Goal: Navigation & Orientation: Understand site structure

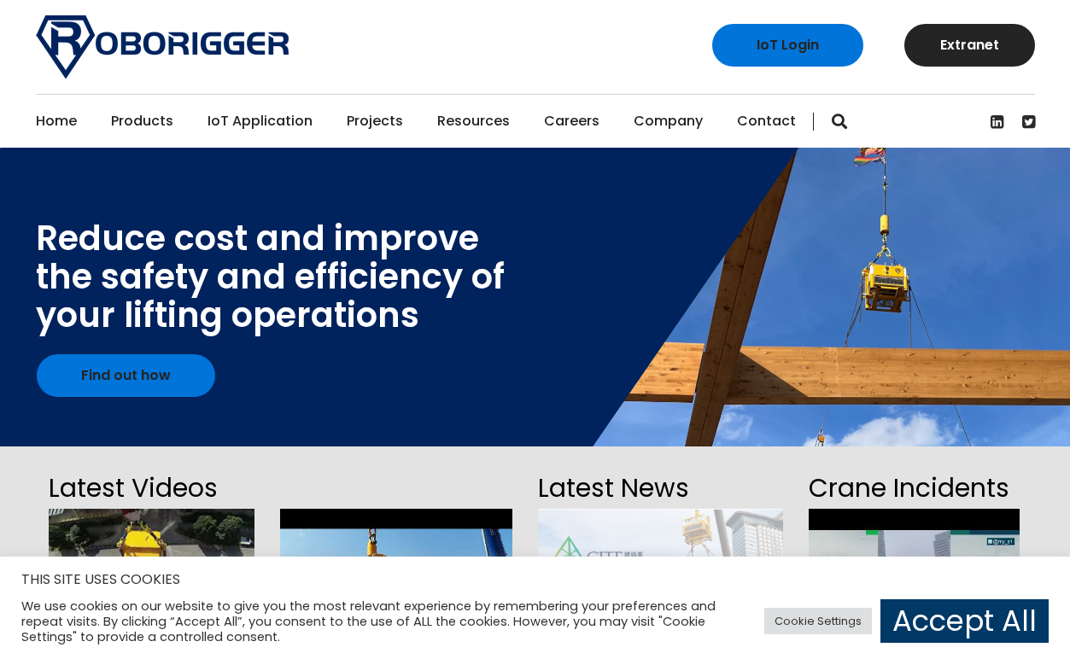
click at [758, 120] on link "Contact" at bounding box center [766, 121] width 59 height 53
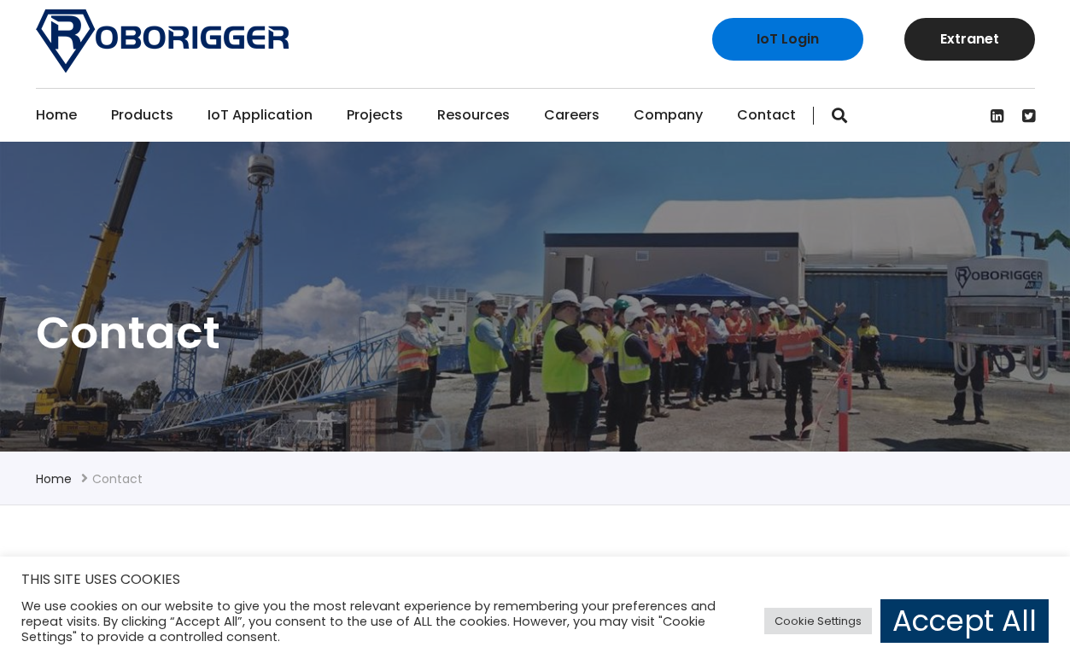
scroll to position [9, 0]
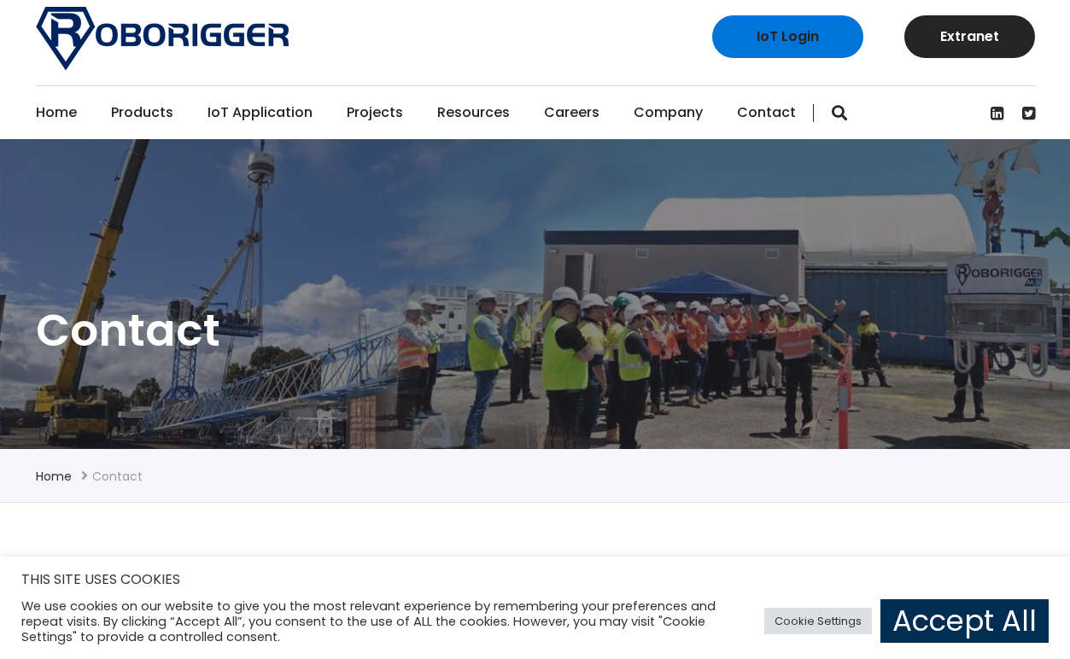
click at [922, 611] on link "Accept All" at bounding box center [965, 622] width 168 height 44
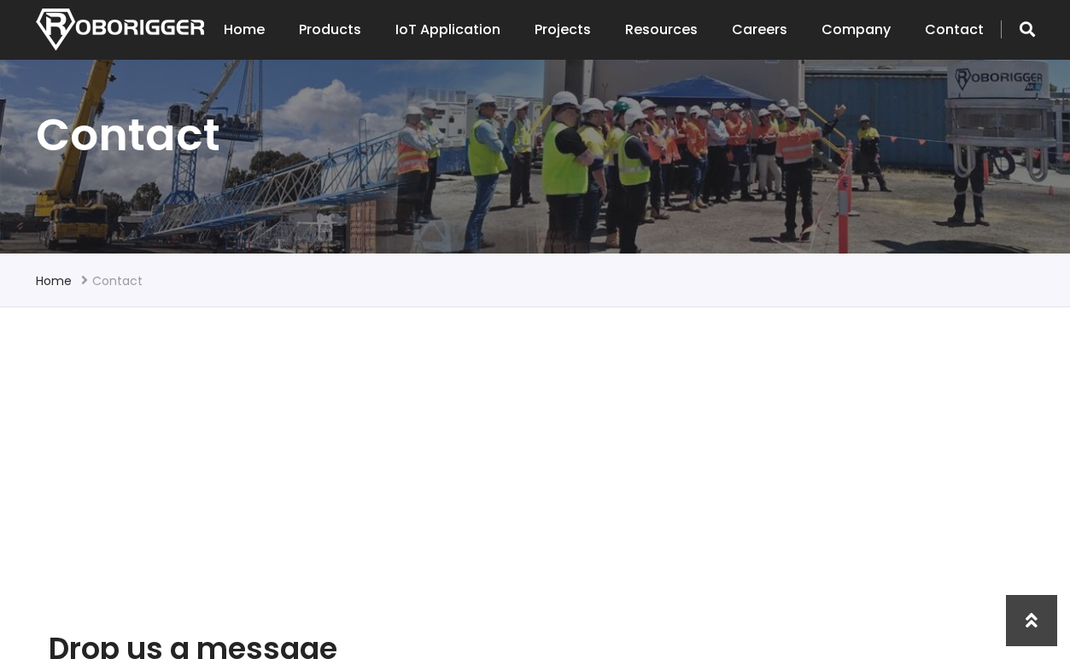
scroll to position [208, 0]
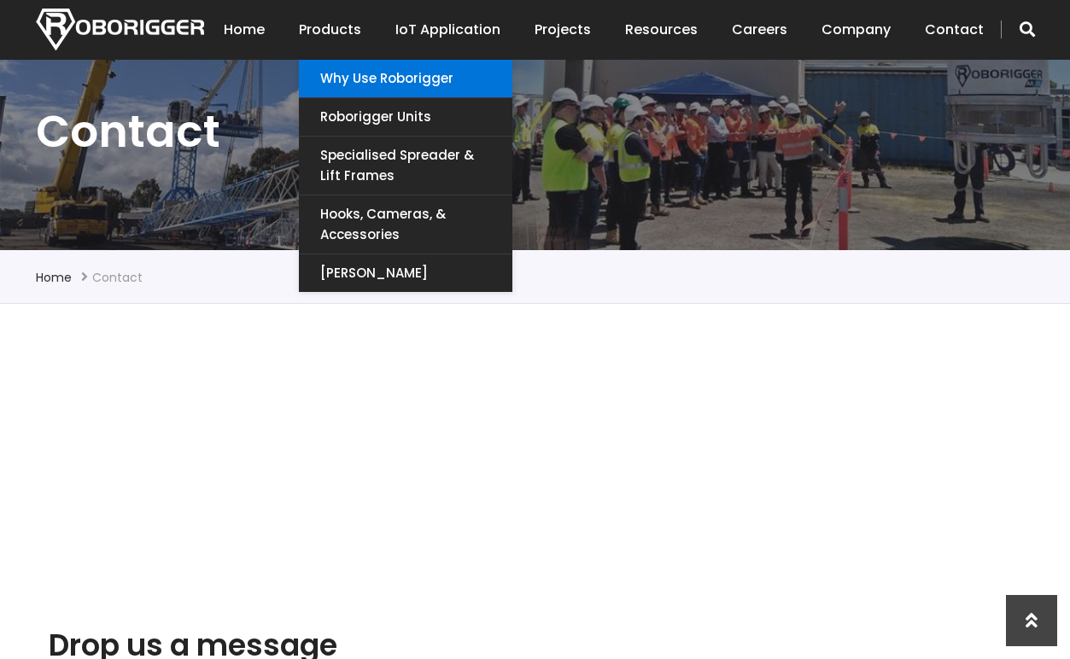
click at [346, 79] on link "Why use Roborigger" at bounding box center [406, 79] width 214 height 38
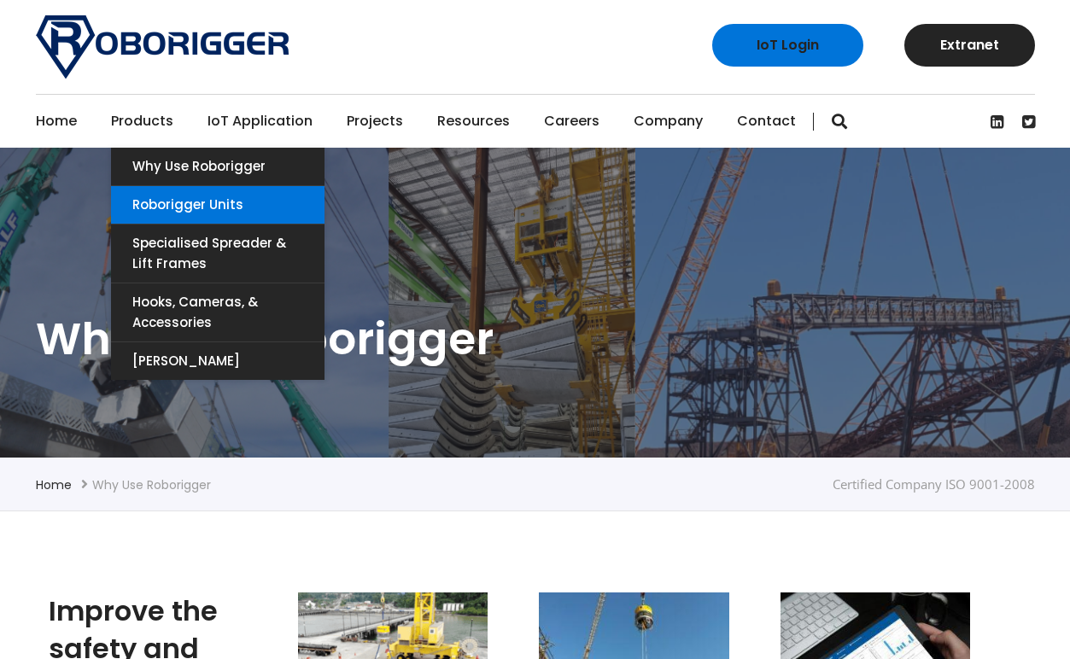
click at [165, 195] on link "Roborigger Units" at bounding box center [218, 205] width 214 height 38
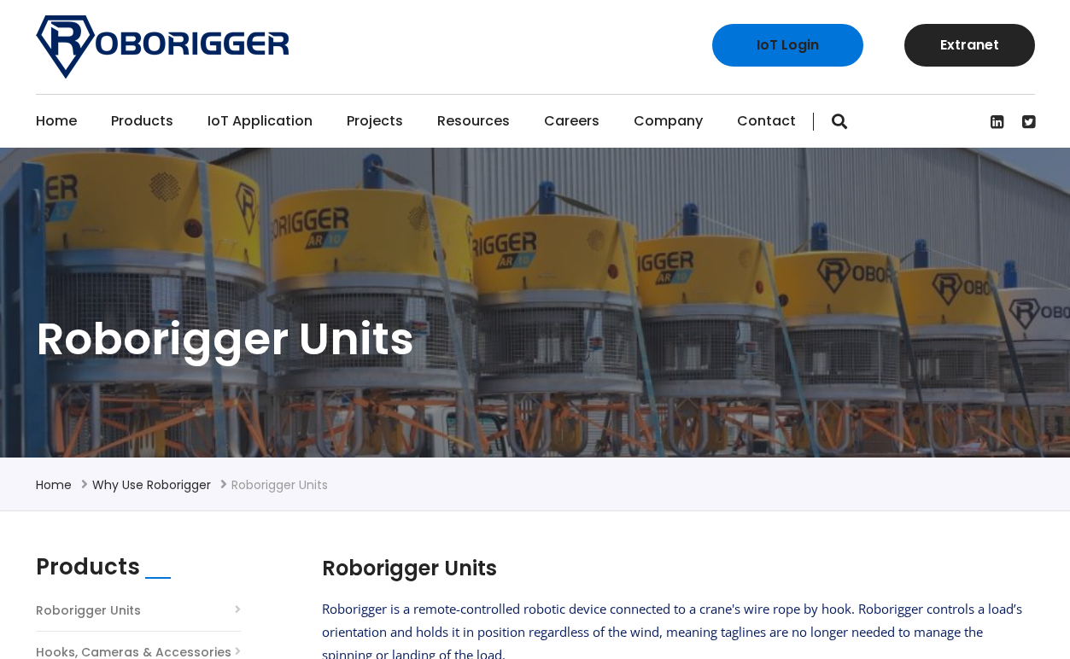
click at [60, 116] on link "Home" at bounding box center [56, 121] width 41 height 53
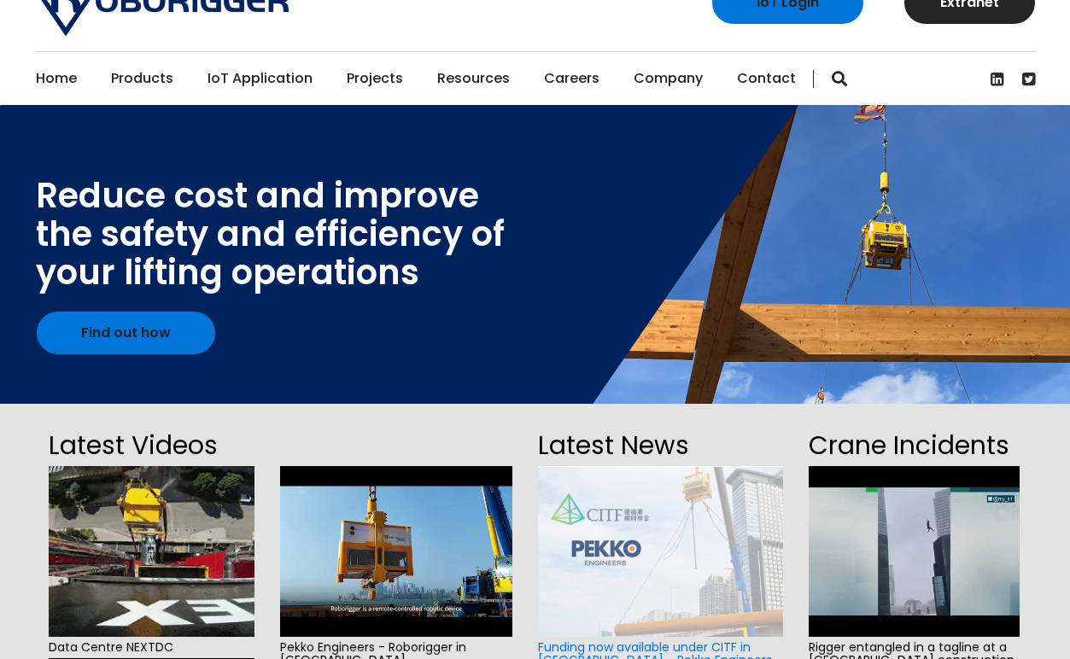
scroll to position [32, 0]
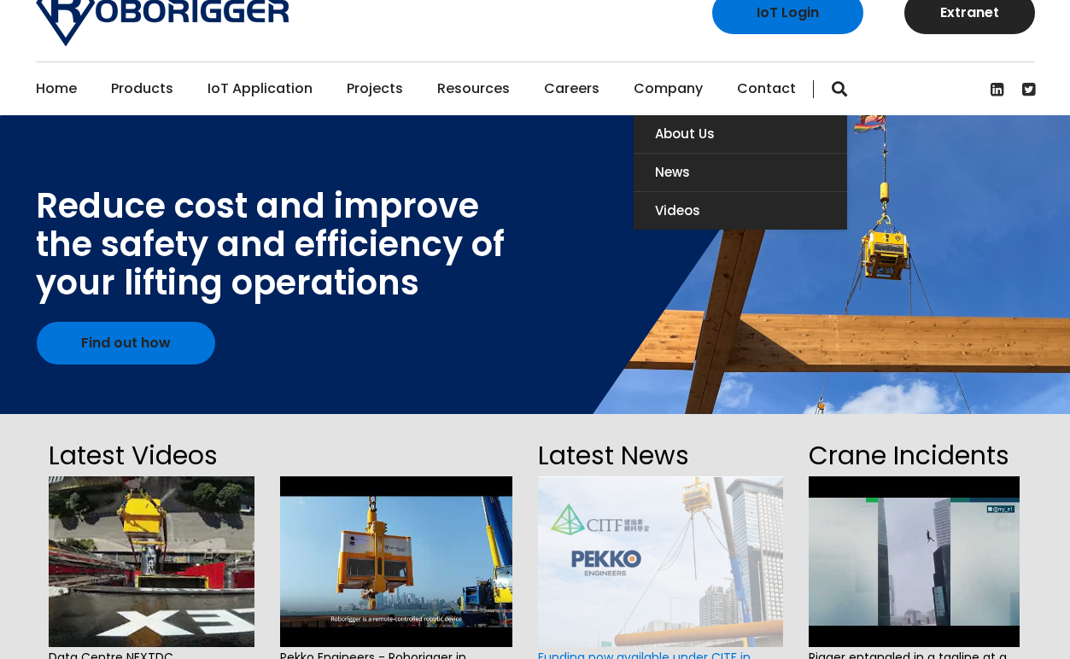
click at [643, 91] on link "Company" at bounding box center [668, 88] width 69 height 53
click at [665, 138] on link "About Us" at bounding box center [741, 134] width 214 height 38
